Goal: Information Seeking & Learning: Understand process/instructions

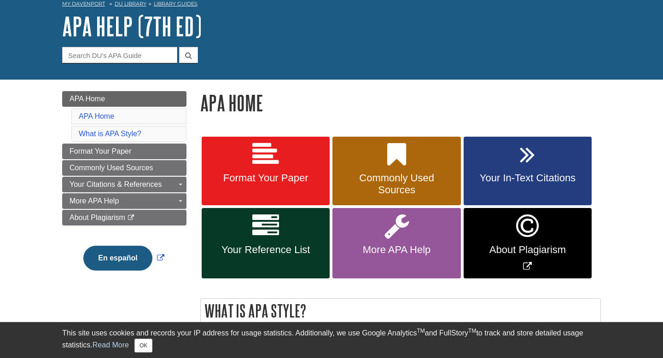
scroll to position [47, 0]
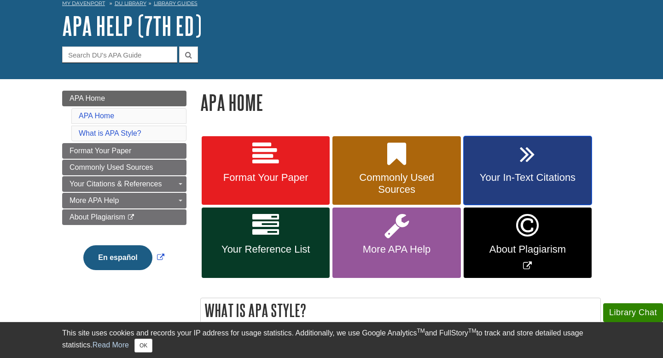
click at [558, 172] on span "Your In-Text Citations" at bounding box center [528, 178] width 114 height 12
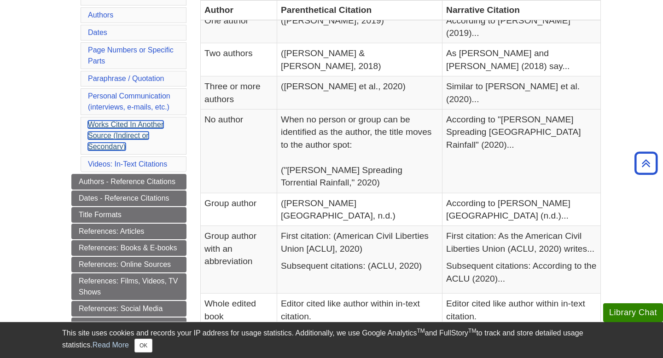
click at [108, 136] on link "Works Cited In Another Source (Indirect or Secondary)" at bounding box center [126, 136] width 76 height 30
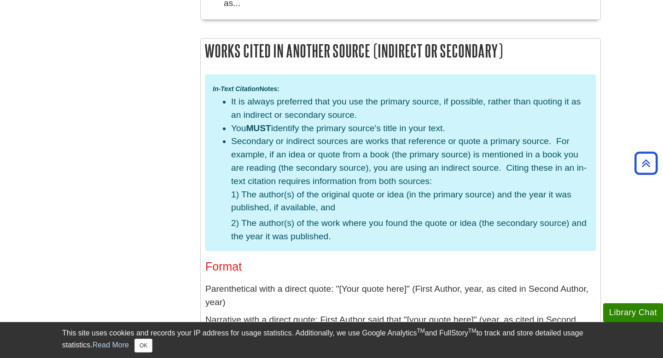
scroll to position [2248, 0]
